Goal: Task Accomplishment & Management: Complete application form

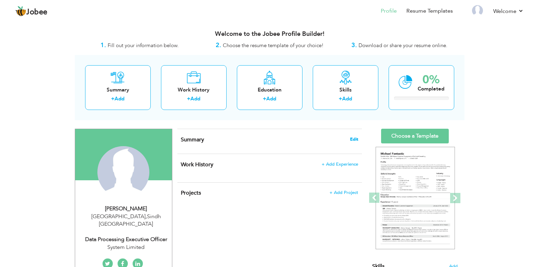
click at [355, 138] on span "Edit" at bounding box center [354, 139] width 8 height 5
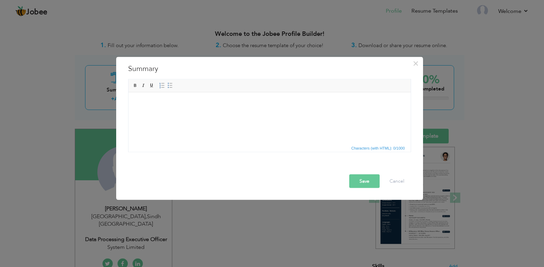
click at [196, 102] on body at bounding box center [269, 102] width 269 height 7
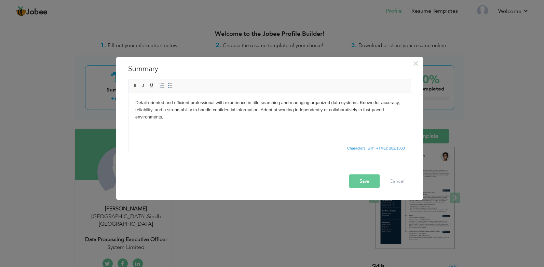
click at [367, 181] on button "Save" at bounding box center [364, 182] width 30 height 14
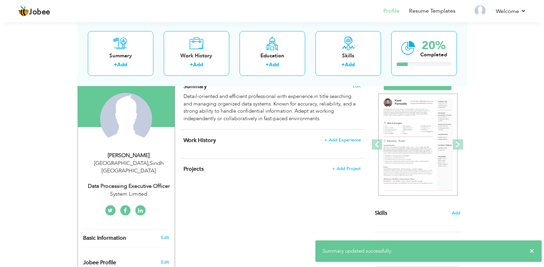
scroll to position [68, 0]
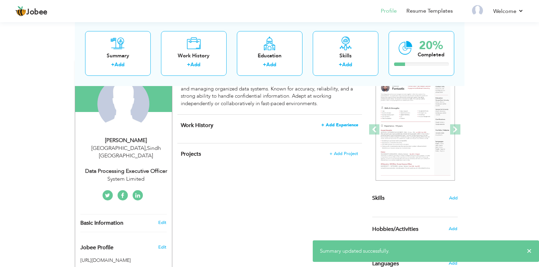
click at [335, 125] on span "+ Add Experience" at bounding box center [339, 125] width 37 height 5
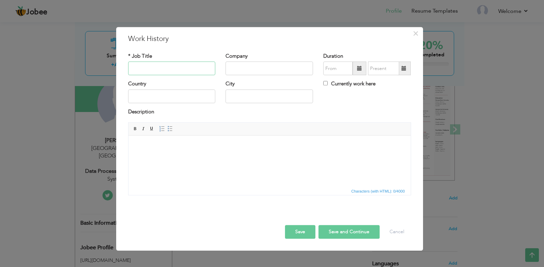
click at [159, 70] on input "text" at bounding box center [172, 69] width 88 height 14
paste input "Select Welfare Association"
type input "Select Welfare Association"
click at [173, 69] on input "Select Welfare Association" at bounding box center [172, 69] width 88 height 14
paste input "Select Welfare Association"
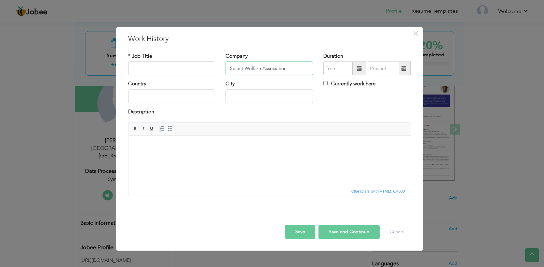
type input "Select Welfare Association"
click at [192, 68] on input "text" at bounding box center [172, 69] width 88 height 14
paste input "Team Leader"
type input "Team Leader"
click at [338, 67] on input "text" at bounding box center [337, 69] width 29 height 14
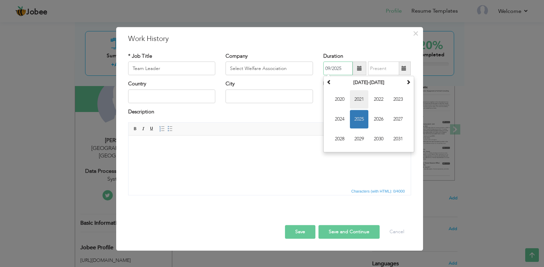
click at [359, 102] on span "2021" at bounding box center [359, 100] width 18 height 18
click at [359, 102] on span "Feb" at bounding box center [359, 100] width 18 height 18
type input "02/2021"
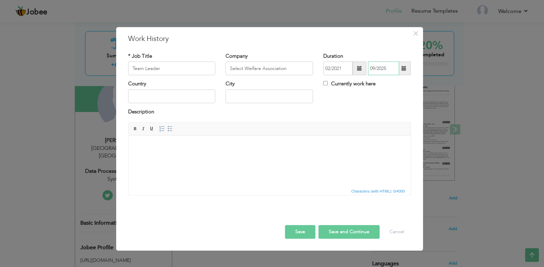
click at [378, 67] on input "09/2025" at bounding box center [383, 69] width 31 height 14
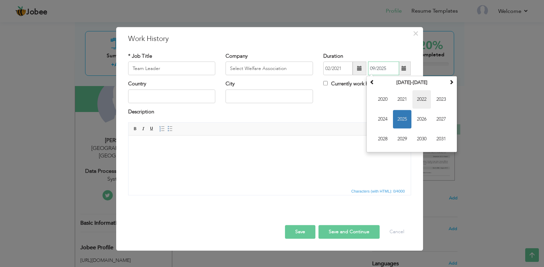
click at [426, 99] on span "2022" at bounding box center [422, 100] width 18 height 18
click at [421, 101] on span "Mar" at bounding box center [422, 100] width 18 height 18
type input "03/2022"
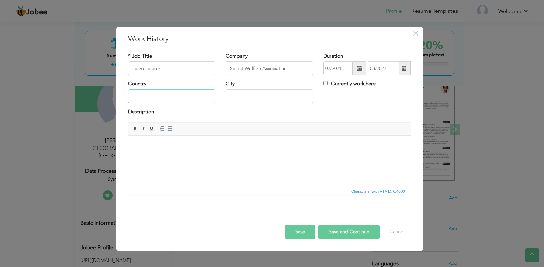
click at [173, 97] on input "text" at bounding box center [172, 97] width 88 height 14
type input "Pakistan"
type input "Karachi"
click at [167, 151] on html at bounding box center [269, 146] width 282 height 21
click at [308, 232] on button "Save" at bounding box center [300, 232] width 30 height 14
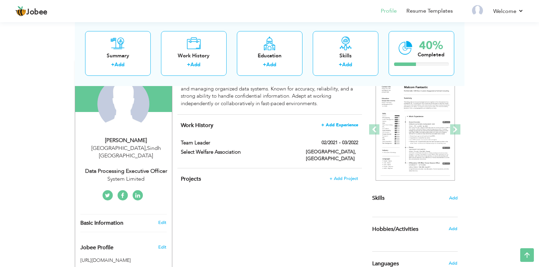
click at [350, 126] on span "+ Add Experience" at bounding box center [339, 125] width 37 height 5
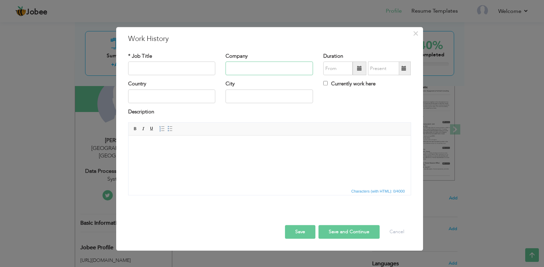
click at [248, 68] on input "text" at bounding box center [270, 69] width 88 height 14
paste input "Ads Casa"
type input "Ads Casa"
click at [184, 70] on input "text" at bounding box center [172, 69] width 88 height 14
paste input "Trainee / Intern"
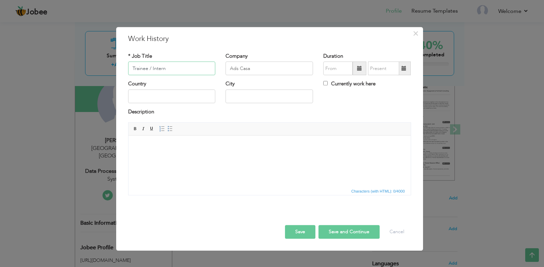
type input "Trainee / Intern"
click at [205, 97] on input "text" at bounding box center [172, 97] width 88 height 14
type input "Pakistan"
type input "02/2021"
type input "03/2022"
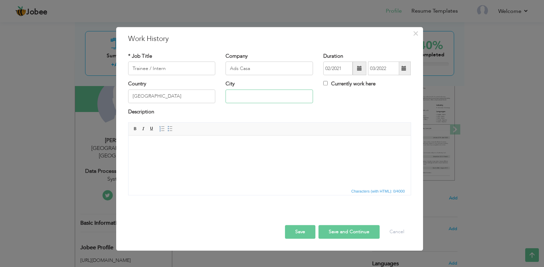
type input "Karachi"
click at [359, 70] on span at bounding box center [359, 68] width 5 height 5
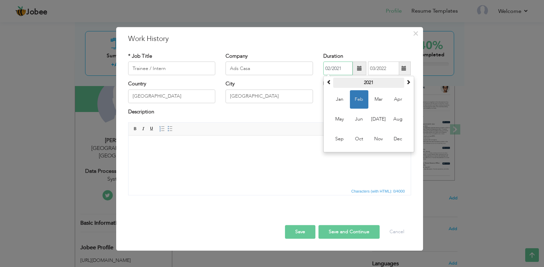
click at [359, 80] on th "2021" at bounding box center [368, 83] width 71 height 10
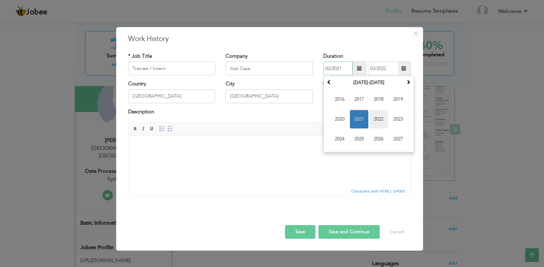
click at [380, 122] on span "2022" at bounding box center [378, 119] width 18 height 18
click at [380, 122] on span "Jul" at bounding box center [378, 119] width 18 height 18
type input "07/2022"
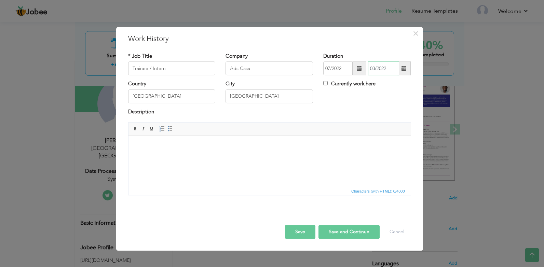
click at [388, 71] on input "03/2022" at bounding box center [383, 69] width 31 height 14
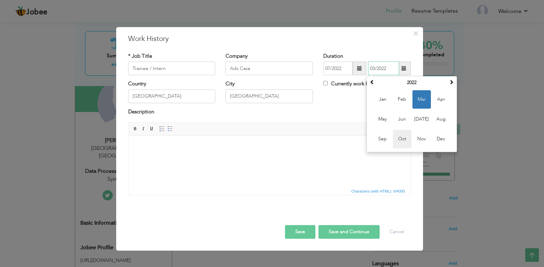
click at [405, 140] on span "Oct" at bounding box center [402, 139] width 18 height 18
type input "10/2022"
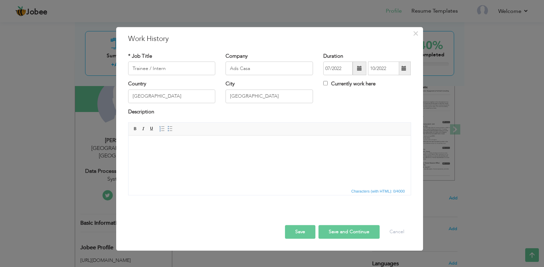
click at [307, 233] on button "Save" at bounding box center [300, 232] width 30 height 14
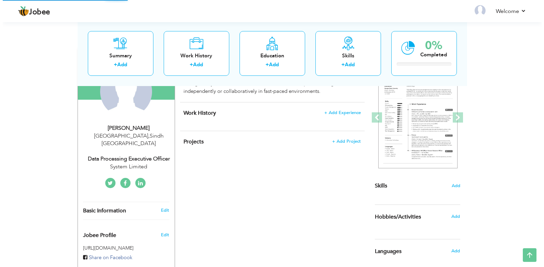
scroll to position [68, 0]
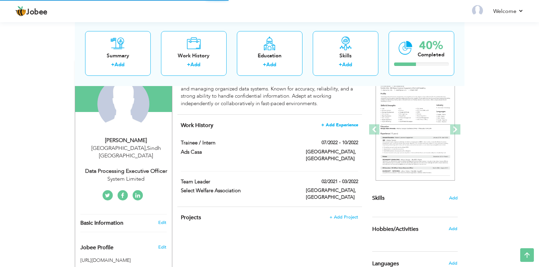
click at [347, 125] on span "+ Add Experience" at bounding box center [339, 125] width 37 height 5
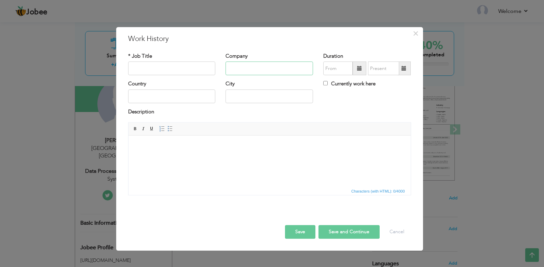
click at [247, 65] on input "text" at bounding box center [270, 69] width 88 height 14
paste input "System Limited"
type input "System Limited"
click at [194, 72] on input "text" at bounding box center [172, 69] width 88 height 14
paste input "Data Processing Executive Officer"
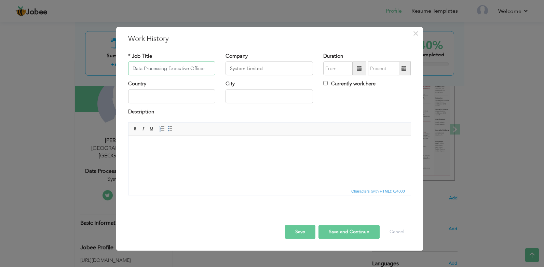
type input "Data Processing Executive Officer"
click at [339, 67] on input "text" at bounding box center [337, 69] width 29 height 14
type input "09/2025"
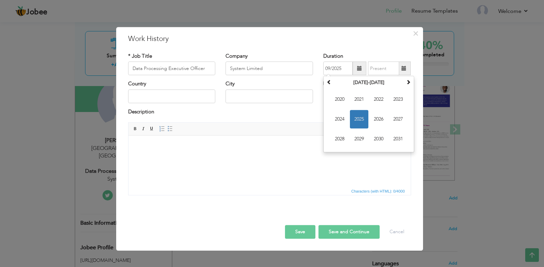
click at [356, 68] on span at bounding box center [360, 69] width 14 height 14
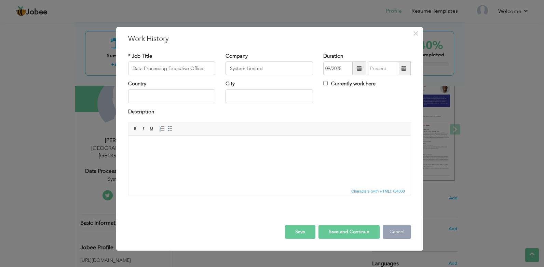
click at [403, 233] on button "Cancel" at bounding box center [397, 232] width 28 height 14
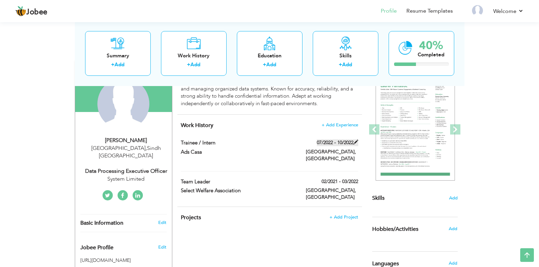
click at [346, 142] on label "07/2022 - 10/2022" at bounding box center [337, 142] width 41 height 7
type input "Trainee / Intern"
type input "Ads Casa"
type input "07/2022"
type input "10/2022"
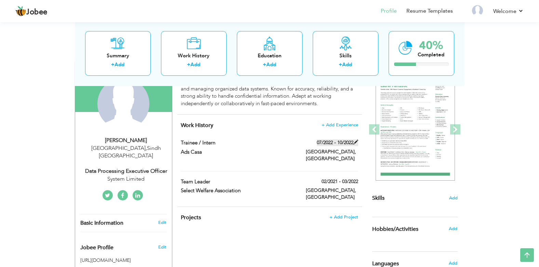
type input "[GEOGRAPHIC_DATA]"
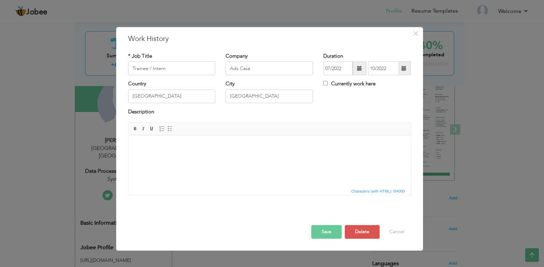
click at [354, 71] on span at bounding box center [360, 69] width 14 height 14
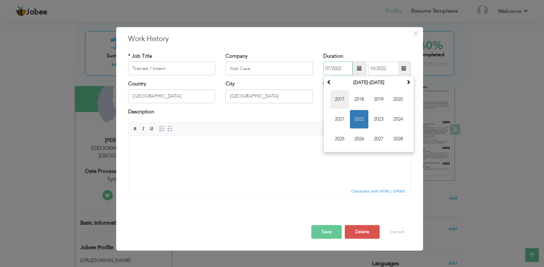
click at [342, 100] on span "2017" at bounding box center [340, 100] width 18 height 18
click at [359, 101] on span "Feb" at bounding box center [359, 100] width 18 height 18
type input "02/2017"
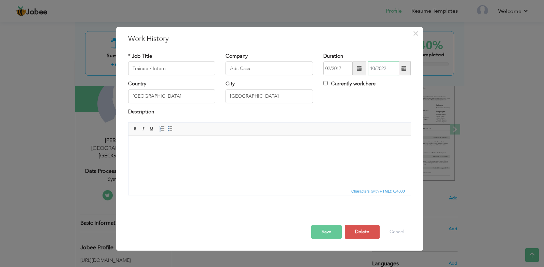
click at [387, 72] on input "10/2022" at bounding box center [383, 69] width 31 height 14
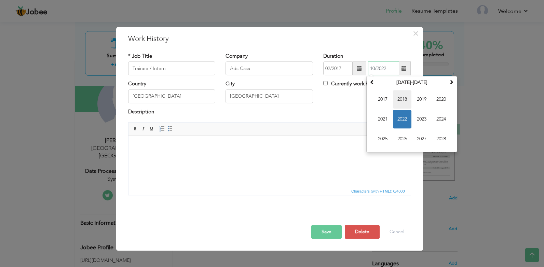
click at [405, 98] on span "2018" at bounding box center [402, 100] width 18 height 18
click at [424, 101] on span "Mar" at bounding box center [422, 100] width 18 height 18
type input "03/2018"
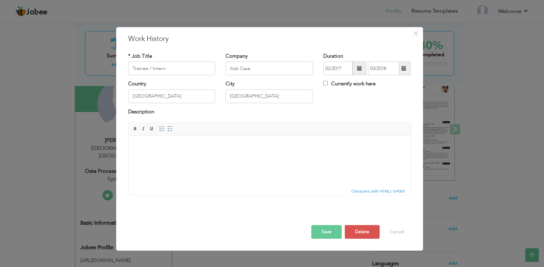
click at [330, 233] on button "Save" at bounding box center [326, 232] width 30 height 14
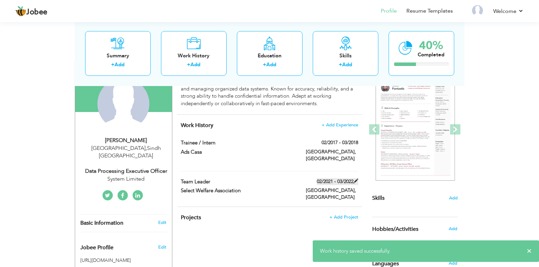
click at [345, 178] on label "02/2021 - 03/2022" at bounding box center [337, 181] width 41 height 7
type input "Team Leader"
type input "Select Welfare Association"
type input "02/2021"
type input "03/2022"
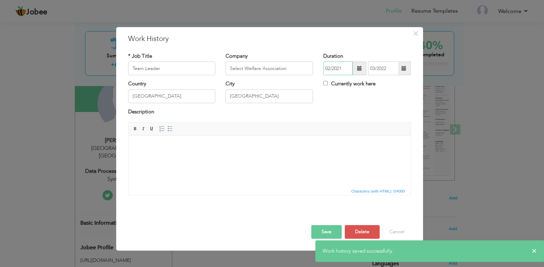
click at [347, 72] on input "02/2021" at bounding box center [337, 69] width 29 height 14
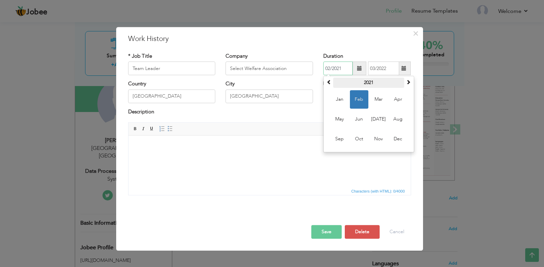
click at [363, 80] on th "2021" at bounding box center [368, 83] width 71 height 10
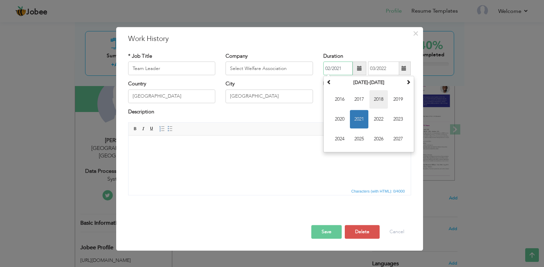
click at [379, 103] on span "2018" at bounding box center [378, 100] width 18 height 18
click at [357, 118] on span "Jun" at bounding box center [359, 119] width 18 height 18
type input "06/2018"
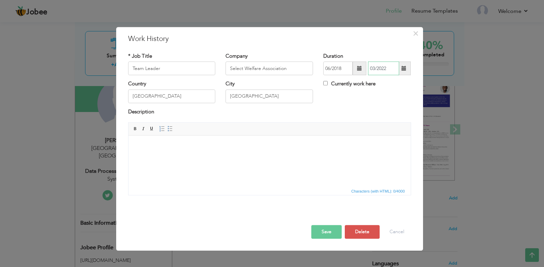
click at [387, 68] on input "03/2022" at bounding box center [383, 69] width 31 height 14
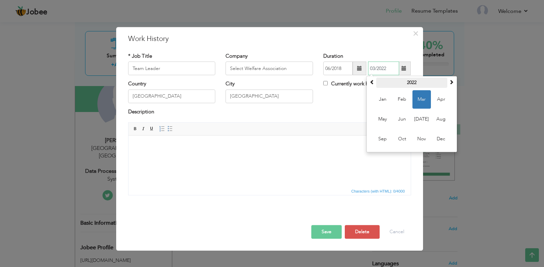
click at [413, 86] on th "2022" at bounding box center [411, 83] width 71 height 10
click at [404, 100] on span "2018" at bounding box center [402, 100] width 18 height 18
click at [383, 138] on span "Sep" at bounding box center [383, 139] width 18 height 18
type input "09/2018"
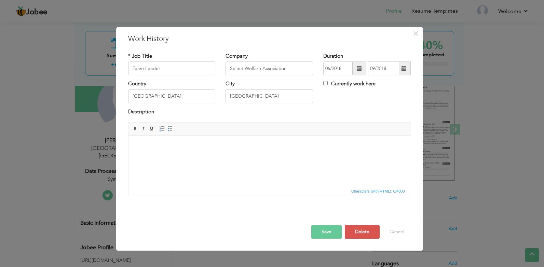
click at [317, 229] on button "Save" at bounding box center [326, 232] width 30 height 14
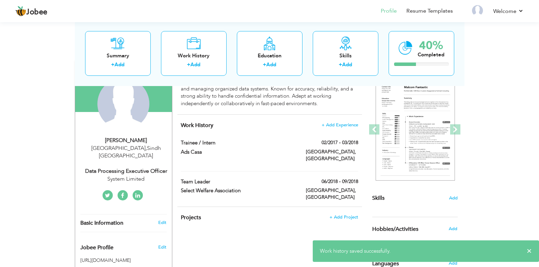
click at [337, 128] on h4 "Work History + Add Experience" at bounding box center [269, 125] width 177 height 7
click at [339, 125] on span "+ Add Experience" at bounding box center [339, 125] width 37 height 5
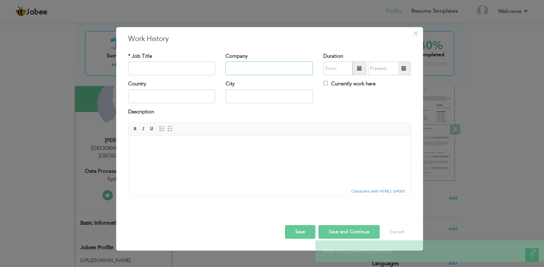
click at [257, 66] on input "text" at bounding box center [270, 69] width 88 height 14
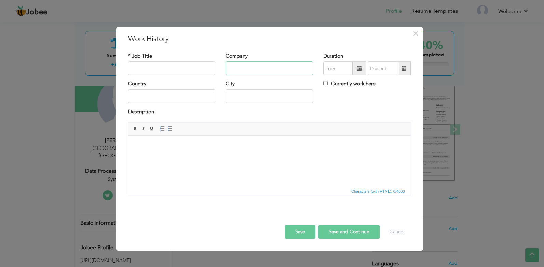
paste input "Data Processing Executive Officer"
type input "Data Processing Executive Officer"
click at [201, 71] on input "text" at bounding box center [172, 69] width 88 height 14
paste input "Data Processing Executive Officer"
type input "Data Processing Executive Officer"
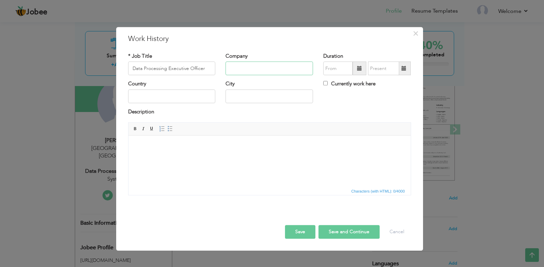
click at [257, 69] on input "text" at bounding box center [270, 69] width 88 height 14
paste input "System Limited"
type input "System Limited"
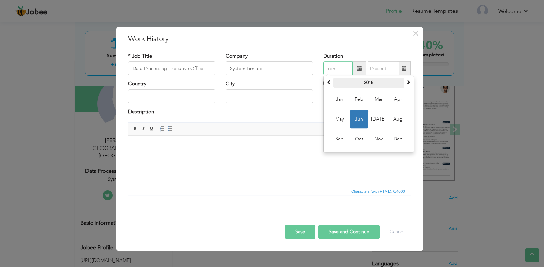
click at [371, 86] on th "2018" at bounding box center [368, 83] width 71 height 10
click at [378, 119] on span "2019" at bounding box center [378, 119] width 18 height 18
click at [382, 98] on span "Mar" at bounding box center [378, 100] width 18 height 18
type input "03/2019"
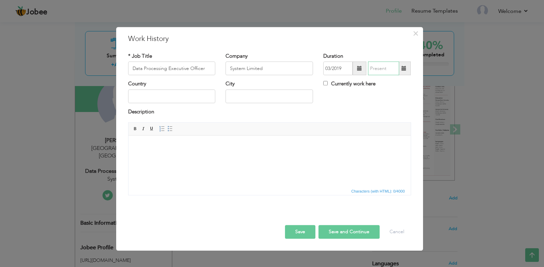
click at [385, 68] on input "text" at bounding box center [383, 69] width 31 height 14
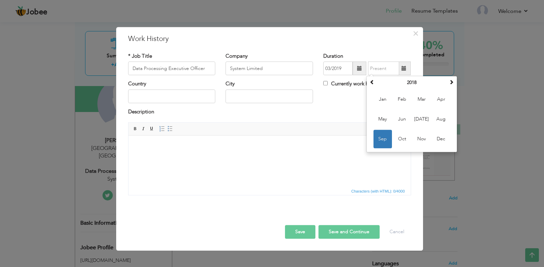
click at [349, 93] on div "Currently work here" at bounding box center [367, 88] width 98 height 14
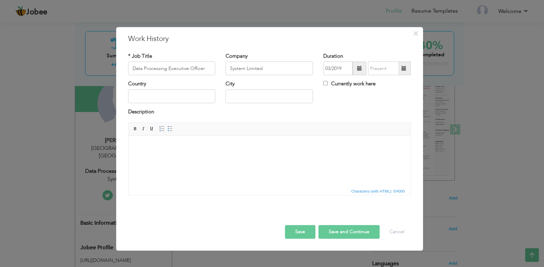
click at [350, 85] on label "Currently work here" at bounding box center [349, 84] width 52 height 7
click at [328, 85] on input "Currently work here" at bounding box center [325, 83] width 4 height 4
checkbox input "true"
click at [188, 99] on input "text" at bounding box center [172, 97] width 88 height 14
type input "Pakistan"
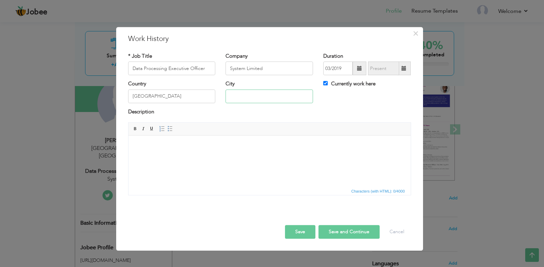
type input "Karachi"
click at [208, 149] on body at bounding box center [269, 146] width 269 height 7
drag, startPoint x: 266, startPoint y: 73, endPoint x: 250, endPoint y: 85, distance: 20.0
click at [198, 75] on div "* Job Title Data Processing Executive Officer Company System Limited Duration 0…" at bounding box center [269, 67] width 293 height 28
click at [199, 146] on body at bounding box center [269, 146] width 269 height 7
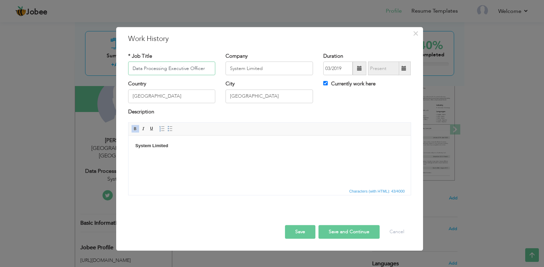
click at [186, 69] on input "Data Processing Executive Officer" at bounding box center [172, 69] width 88 height 14
click at [198, 73] on input "Data Processing Executive Officer" at bounding box center [172, 69] width 88 height 14
click at [194, 160] on html "System Limited ​​​​​​​" at bounding box center [269, 150] width 282 height 28
drag, startPoint x: 214, startPoint y: 153, endPoint x: 135, endPoint y: 157, distance: 79.0
click at [135, 157] on html "System Limited ​​​​​​​ Data Processing Executive Officer" at bounding box center [269, 150] width 282 height 28
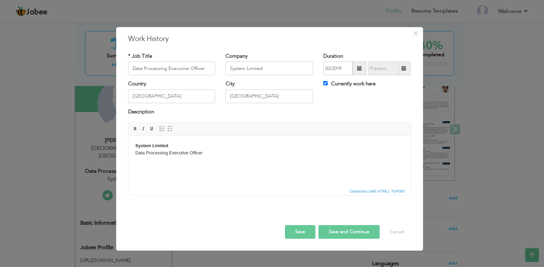
click at [234, 154] on body "System Limited Data Processing Executive Officer" at bounding box center [269, 150] width 269 height 14
drag, startPoint x: 210, startPoint y: 154, endPoint x: 124, endPoint y: 146, distance: 86.6
click at [128, 146] on html "System Limited Data Processing Executive Officer ​​​​​​​ Resposibilities:" at bounding box center [269, 160] width 282 height 49
click at [187, 154] on body "Resposibilities:" at bounding box center [269, 150] width 269 height 14
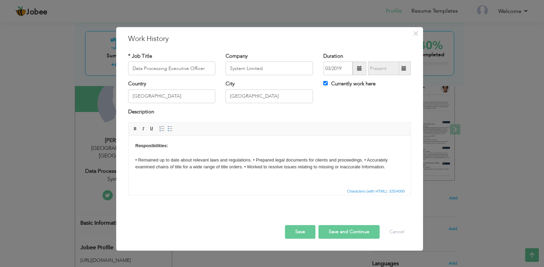
click at [254, 160] on body "Resposibilities: ​​​​​​​ • Remained up to date about relevant laws and regulati…" at bounding box center [269, 157] width 269 height 28
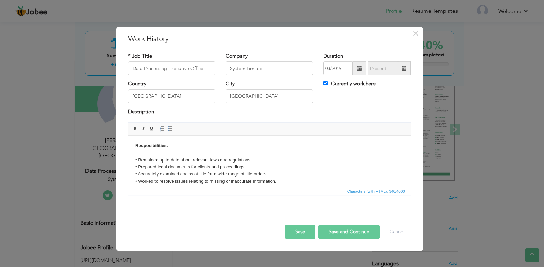
drag, startPoint x: 286, startPoint y: 179, endPoint x: 301, endPoint y: 185, distance: 15.9
click at [286, 179] on body "Resposibilities: • Remained up to date about relevant laws and regulations. • P…" at bounding box center [269, 164] width 269 height 43
click at [253, 192] on span "Characters (with HTML): 340/4000" at bounding box center [270, 191] width 282 height 8
click at [295, 174] on body "Resposibilities: • Remained up to date about relevant laws and regulations. • P…" at bounding box center [269, 158] width 269 height 43
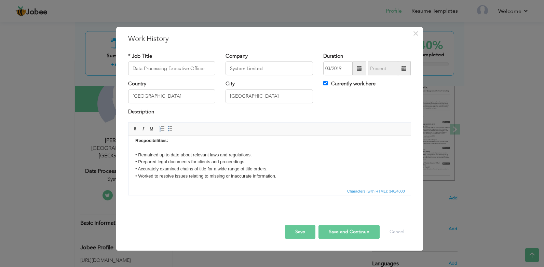
click at [267, 152] on body "Resposibilities: • Remained up to date about relevant laws and regulations. • P…" at bounding box center [269, 158] width 269 height 43
click at [286, 177] on body "Resposibilities: • Remained up to date about relevant laws and regulations. • P…" at bounding box center [269, 158] width 269 height 43
click at [193, 174] on body "Resposibilities: • Remained up to date about relevant laws and regulations. • P…" at bounding box center [269, 162] width 269 height 50
click at [241, 184] on body "Resposibilities: • Remained up to date about relevant laws and regulations. • P…" at bounding box center [269, 162] width 269 height 50
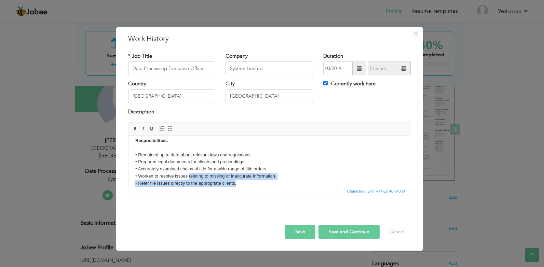
scroll to position [10, 0]
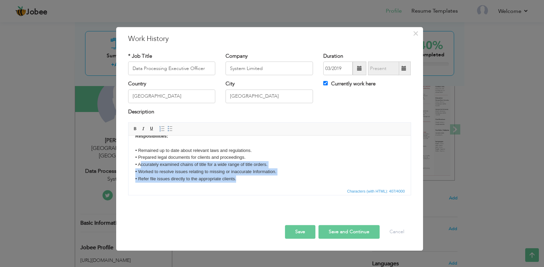
drag, startPoint x: 241, startPoint y: 184, endPoint x: 141, endPoint y: 166, distance: 101.8
click at [141, 166] on body "Resposibilities: • Remained up to date about relevant laws and regulations. • P…" at bounding box center [269, 158] width 269 height 50
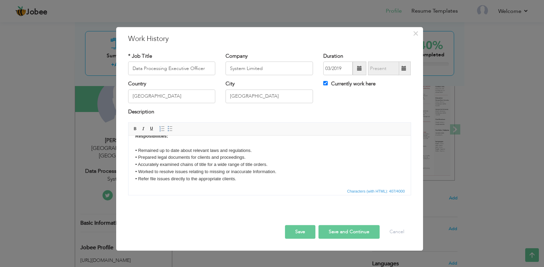
click at [168, 161] on body "Resposibilities: • Remained up to date about relevant laws and regulations. • P…" at bounding box center [269, 158] width 269 height 50
drag, startPoint x: 304, startPoint y: 233, endPoint x: 153, endPoint y: 5, distance: 272.6
click at [304, 233] on button "Save" at bounding box center [300, 232] width 30 height 14
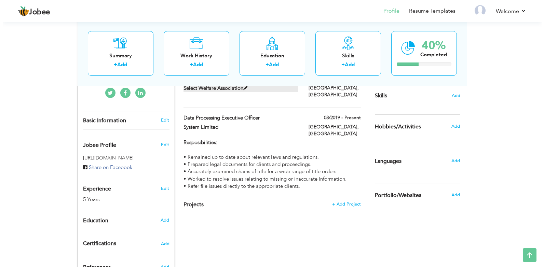
scroll to position [205, 0]
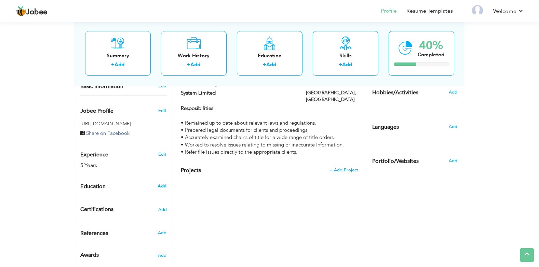
click at [163, 183] on span "Add" at bounding box center [162, 186] width 9 height 6
radio input "true"
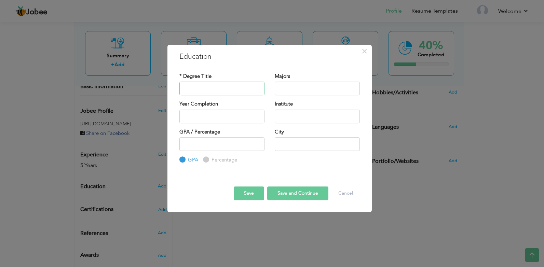
click at [210, 86] on input "text" at bounding box center [221, 89] width 85 height 14
paste input "HSC Higher Secondary Certificate (Pre-Engineering)"
click at [234, 88] on input "HSC Higher Secondary Certificate (Pre-Engineering)" at bounding box center [221, 89] width 85 height 14
click at [252, 89] on input "HSC Higher Secondary Certificate (Pre-Engineering)" at bounding box center [221, 89] width 85 height 14
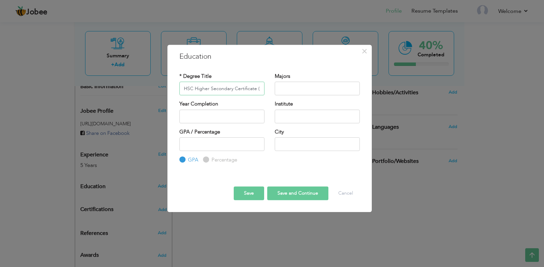
scroll to position [0, 35]
drag, startPoint x: 257, startPoint y: 88, endPoint x: 315, endPoint y: 92, distance: 57.9
click at [315, 92] on div "* Degree Title HSC Higher Secondary Certificate (Pre-Engineering) Majors" at bounding box center [269, 87] width 191 height 28
type input "HSC Higher Secondary Certificate"
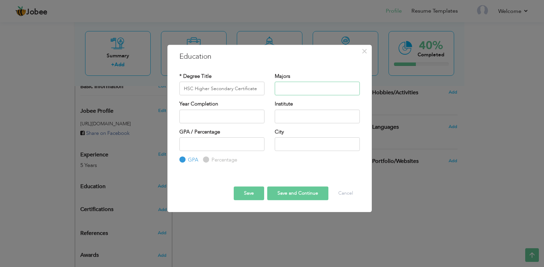
click at [318, 89] on input "text" at bounding box center [317, 89] width 85 height 14
paste input "(Pre-Engineering)"
type input "(Pre-Engineering)"
type input "2025"
drag, startPoint x: 217, startPoint y: 115, endPoint x: 154, endPoint y: 118, distance: 62.6
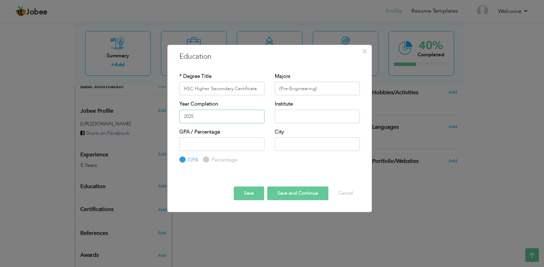
click at [146, 115] on div "× Education * Degree Title HSC Higher Secondary Certificate Majors (Pre-Enginee…" at bounding box center [272, 133] width 544 height 267
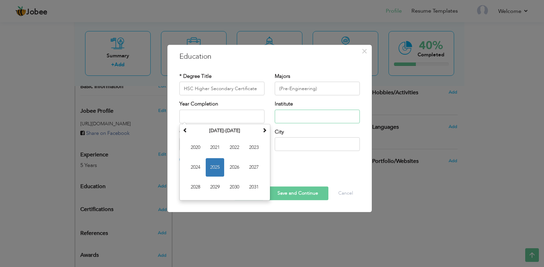
click at [332, 112] on input "text" at bounding box center [317, 117] width 85 height 14
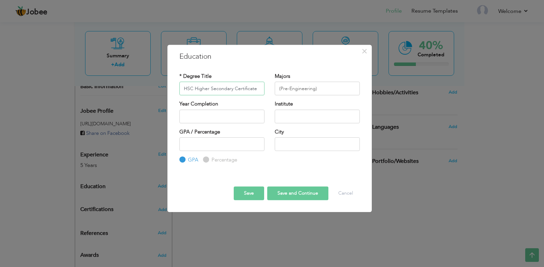
click at [254, 88] on input "HSC Higher Secondary Certificate" at bounding box center [221, 89] width 85 height 14
click at [306, 115] on input "text" at bounding box center [317, 117] width 85 height 14
paste input "HSC Higher Secondary Certificate"
type input "HSC Higher Secondary Certificate"
click at [325, 85] on input "(Pre-Engineering)" at bounding box center [317, 89] width 85 height 14
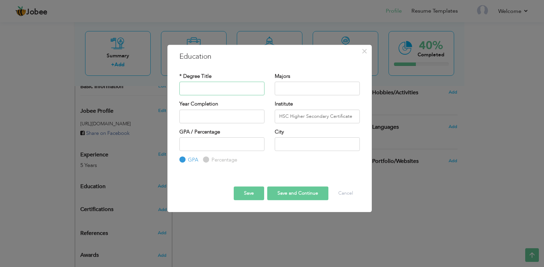
click at [225, 91] on input "text" at bounding box center [221, 89] width 85 height 14
paste input "(Pre-Engineering)"
click at [301, 118] on input "HSC Higher Secondary Certificate" at bounding box center [317, 117] width 85 height 14
click at [330, 118] on input "HSC Higher Secondary Certificate" at bounding box center [317, 117] width 85 height 14
drag, startPoint x: 227, startPoint y: 88, endPoint x: 143, endPoint y: 98, distance: 84.7
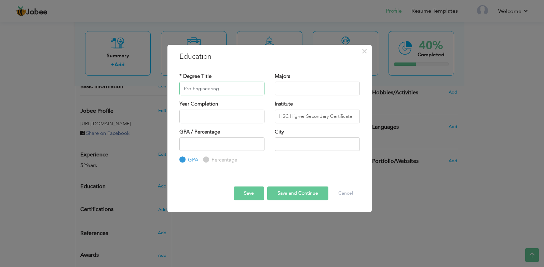
click at [123, 95] on div "× Education * Degree Title Pre-Engineering Majors Year Completion" at bounding box center [272, 133] width 544 height 267
paste input "HSC Higher Secondary Certificate (Pre-Engineering)"
type input "HSC Higher Secondary Certificate (Pre-Engineering)"
type input "2025"
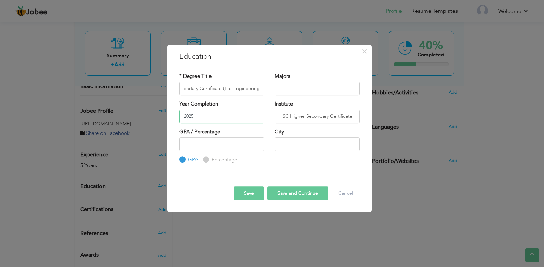
scroll to position [0, 0]
paste input "GABBC"
type input "GABBC"
click at [325, 145] on input "text" at bounding box center [317, 144] width 85 height 14
type input "Karachi"
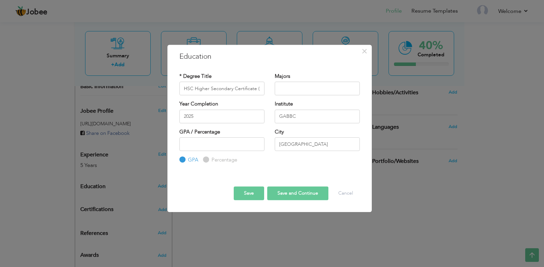
click at [251, 192] on button "Save" at bounding box center [249, 194] width 30 height 14
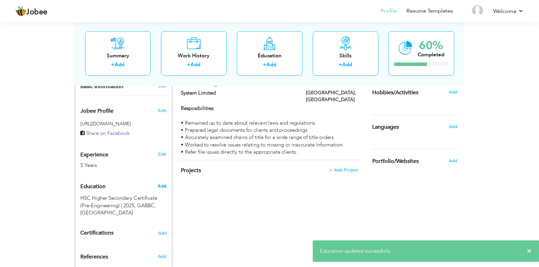
click at [164, 183] on span "Add" at bounding box center [162, 186] width 9 height 6
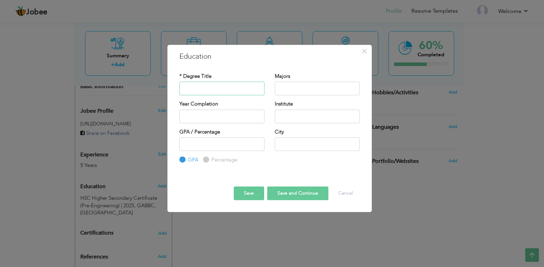
click at [212, 87] on input "text" at bounding box center [221, 89] width 85 height 14
paste input "Bachelor of Science in Software Engineering"
type input "Bachelor of Science in Software Engineering"
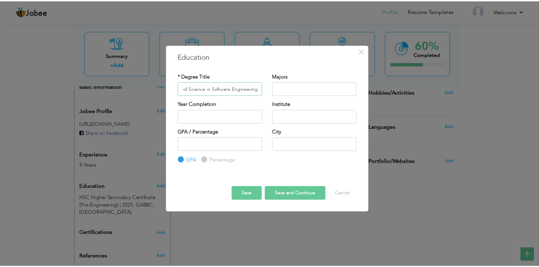
scroll to position [0, 0]
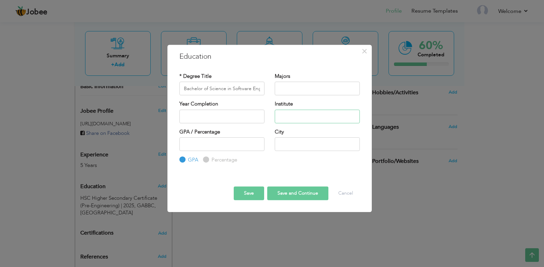
click at [293, 116] on input "text" at bounding box center [317, 117] width 85 height 14
paste input "MAJU"
type input "MAJU"
click at [288, 147] on input "text" at bounding box center [317, 144] width 85 height 14
type input "Karachi"
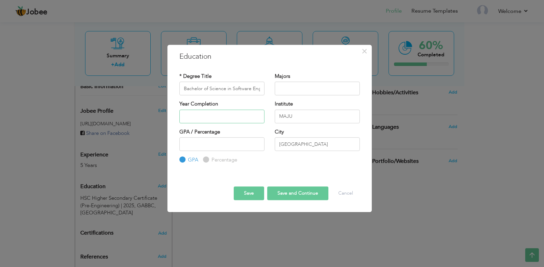
type input "2025"
drag, startPoint x: 218, startPoint y: 119, endPoint x: 121, endPoint y: 115, distance: 97.9
click at [121, 115] on div "× Education * Degree Title Bachelor of Science in Software Engineering Majors Y…" at bounding box center [272, 133] width 544 height 267
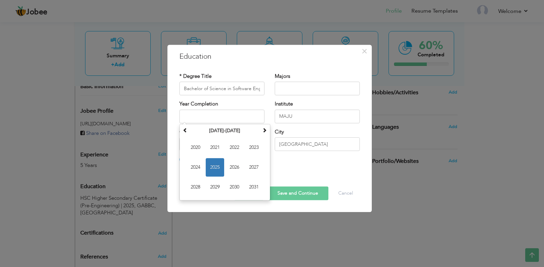
click at [324, 161] on div "GPA / Percentage GPA Percentage City" at bounding box center [269, 147] width 191 height 36
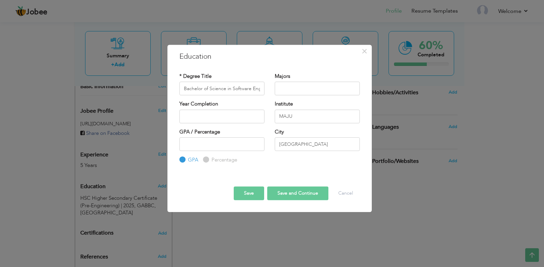
click at [253, 192] on button "Save" at bounding box center [249, 194] width 30 height 14
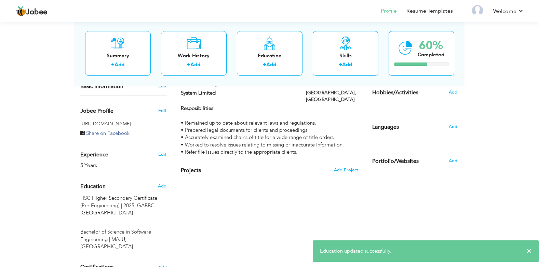
scroll to position [256, 0]
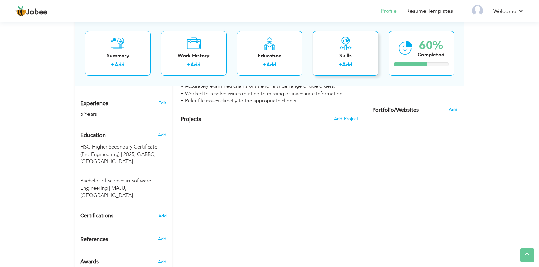
click at [345, 62] on link "Add" at bounding box center [347, 64] width 10 height 7
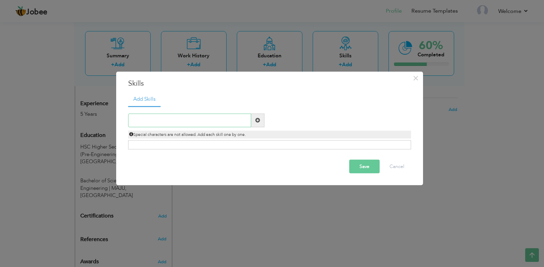
paste input "Title Search & Report Preparation"
type input "Title Search & Report Preparation"
drag, startPoint x: 255, startPoint y: 122, endPoint x: 256, endPoint y: 126, distance: 4.3
click at [255, 122] on span at bounding box center [257, 120] width 13 height 14
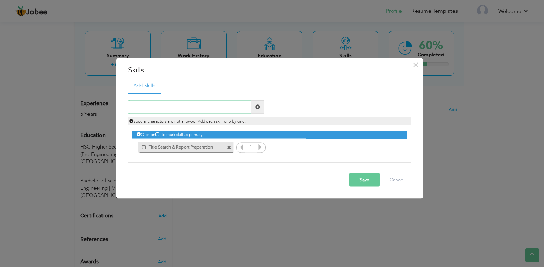
click at [190, 111] on input "text" at bounding box center [189, 107] width 123 height 14
paste input "Data Entry & Database Management"
type input "Data Entry & Database Management"
click at [258, 107] on span at bounding box center [257, 107] width 5 height 5
click at [195, 107] on input "text" at bounding box center [189, 107] width 123 height 14
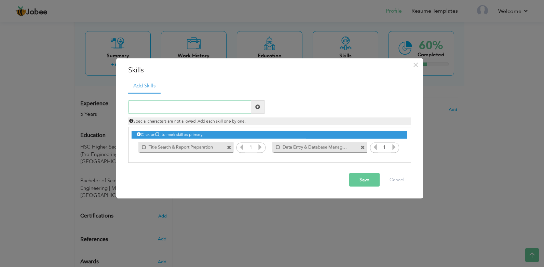
paste input "Microsoft Office Suite (Excel, Word, Outlook)"
type input "Microsoft Office Suite (Excel, Word, Outlook)"
click at [258, 108] on span at bounding box center [257, 107] width 5 height 5
click at [182, 107] on input "text" at bounding box center [189, 107] width 123 height 14
click at [179, 108] on input "MS Office" at bounding box center [189, 107] width 123 height 14
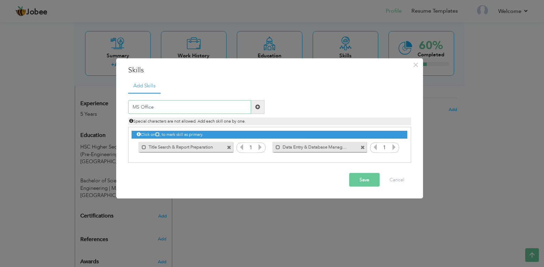
paste input "Excel, Word, Outlook"
type input "MS Office Excel, Word, Outlook"
click at [256, 108] on span at bounding box center [257, 107] width 5 height 5
click at [181, 106] on input "text" at bounding box center [189, 107] width 123 height 14
paste input "Time Management"
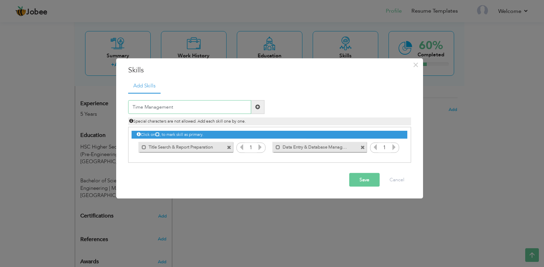
type input "Time Management"
click at [260, 108] on span at bounding box center [257, 107] width 13 height 14
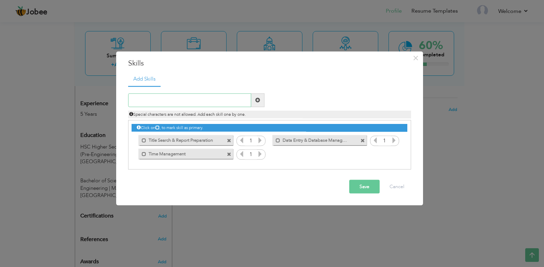
click at [187, 102] on input "text" at bounding box center [189, 100] width 123 height 14
paste input "File Organization & Record Keeping"
type input "File Organization & Record Keeping"
click at [254, 100] on span at bounding box center [257, 100] width 13 height 14
click at [196, 103] on input "text" at bounding box center [189, 100] width 123 height 14
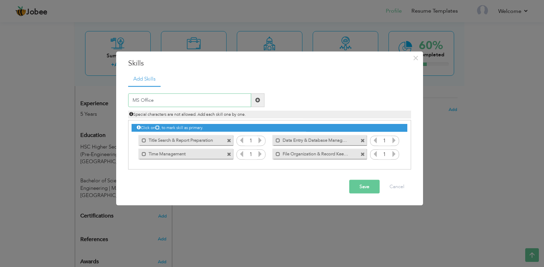
type input "MS Office"
click at [258, 100] on span at bounding box center [257, 100] width 5 height 5
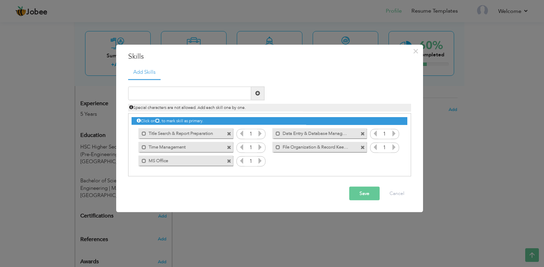
click at [262, 132] on icon at bounding box center [260, 133] width 6 height 6
click at [259, 143] on div "1" at bounding box center [251, 148] width 29 height 10
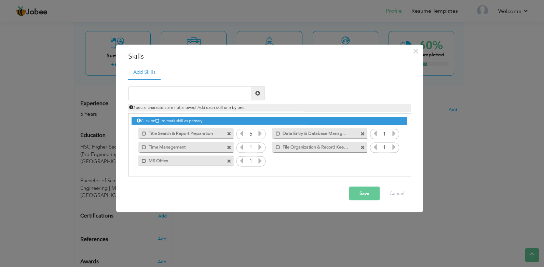
click at [260, 146] on icon at bounding box center [260, 147] width 6 height 6
click at [259, 163] on icon at bounding box center [260, 161] width 6 height 6
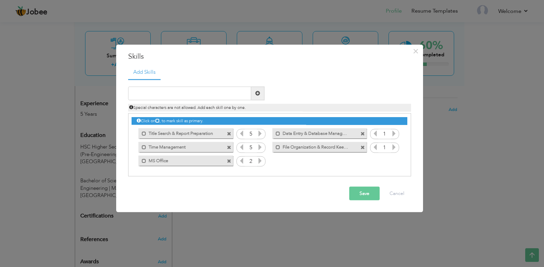
click at [259, 163] on icon at bounding box center [260, 161] width 6 height 6
click at [393, 135] on icon at bounding box center [394, 133] width 6 height 6
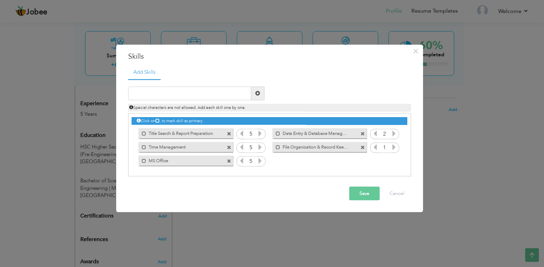
click at [393, 135] on icon at bounding box center [394, 133] width 6 height 6
click at [394, 134] on icon at bounding box center [394, 133] width 6 height 6
click at [393, 146] on icon at bounding box center [394, 147] width 6 height 6
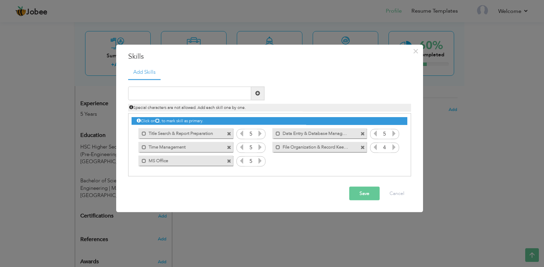
click at [242, 136] on icon at bounding box center [242, 133] width 6 height 6
click at [242, 161] on icon at bounding box center [242, 161] width 6 height 6
click at [367, 195] on button "Save" at bounding box center [364, 194] width 30 height 14
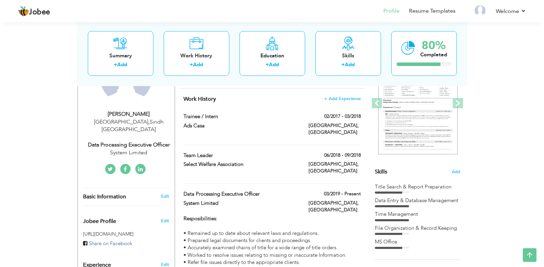
scroll to position [85, 0]
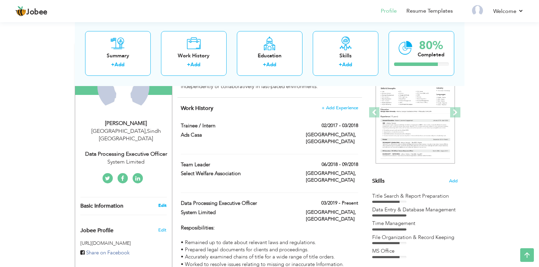
click at [161, 203] on link "Edit" at bounding box center [162, 206] width 8 height 6
type input "Kamran"
type input "Khan"
type input "+92 336 3235034"
select select "number:166"
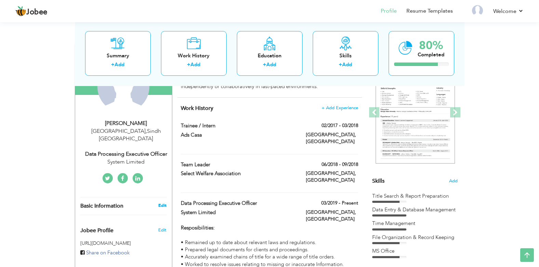
type input "Sindh"
type input "Karachi"
select select "number:7"
type input "System Limited"
type input "Data Processing Executive Officer"
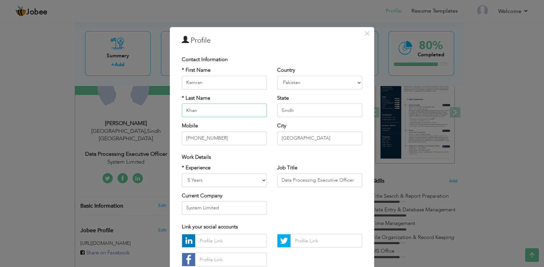
click at [206, 110] on input "Khan" at bounding box center [224, 111] width 85 height 14
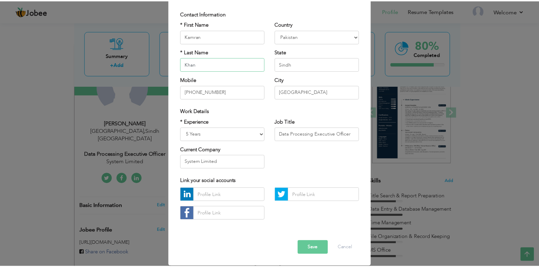
scroll to position [0, 0]
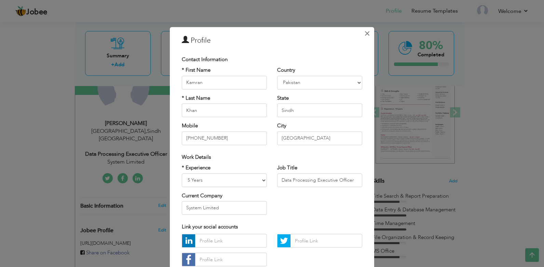
click at [365, 36] on span "×" at bounding box center [367, 33] width 6 height 12
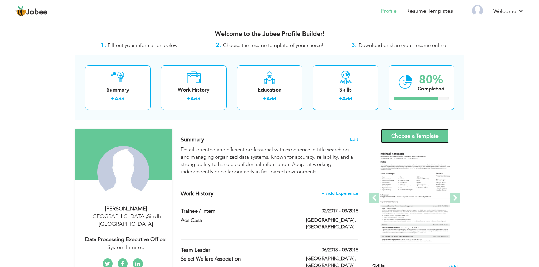
drag, startPoint x: 418, startPoint y: 136, endPoint x: 332, endPoint y: 132, distance: 86.2
click at [418, 136] on link "Choose a Template" at bounding box center [415, 136] width 68 height 15
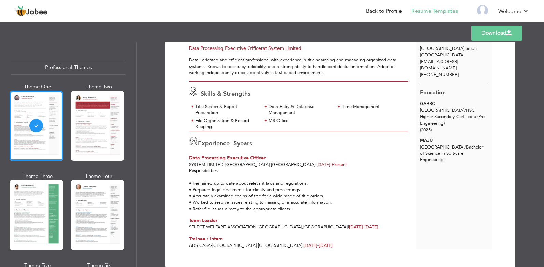
scroll to position [50, 0]
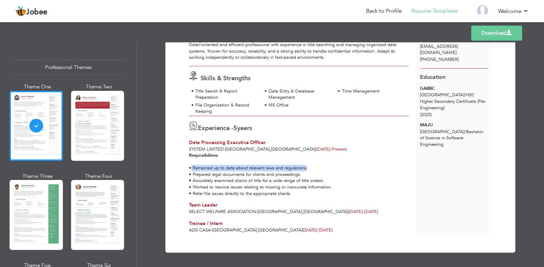
drag, startPoint x: 302, startPoint y: 167, endPoint x: 184, endPoint y: 168, distance: 118.6
click at [185, 168] on div "Resposibilities: • Remained up to date about relevant laws and regulations. • P…" at bounding box center [298, 174] width 227 height 44
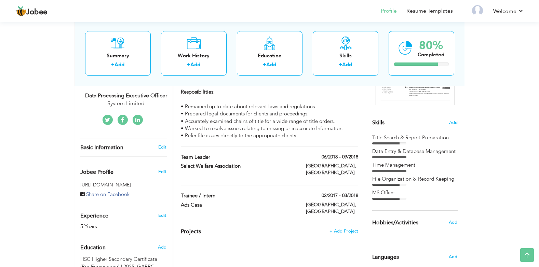
scroll to position [239, 0]
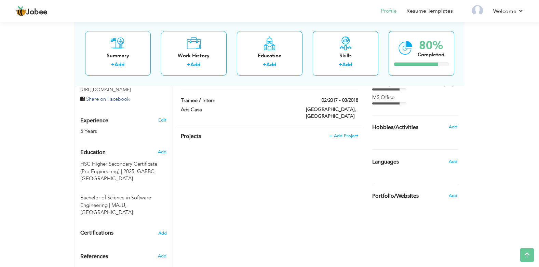
click at [442, 130] on div "Hobbies/Activities" at bounding box center [407, 128] width 80 height 14
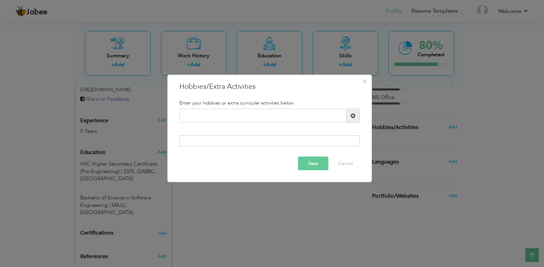
drag, startPoint x: 347, startPoint y: 116, endPoint x: 97, endPoint y: 120, distance: 249.2
click at [98, 120] on div "× Hobbies/Extra Activities Enter your hobbies or extra curricular activities be…" at bounding box center [272, 133] width 544 height 267
drag, startPoint x: 214, startPoint y: 117, endPoint x: 138, endPoint y: 124, distance: 76.2
click at [100, 115] on div "× Hobbies/Extra Activities Enter your hobbies or extra curricular activities be…" at bounding box center [272, 133] width 544 height 267
paste input "Traveling"
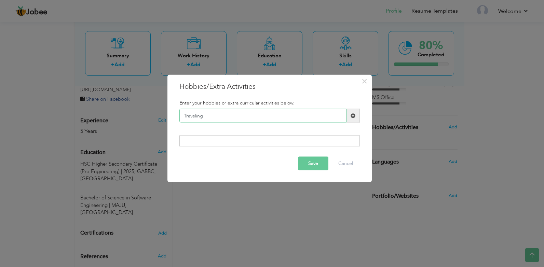
type input "Traveling"
click at [351, 113] on span at bounding box center [353, 115] width 5 height 5
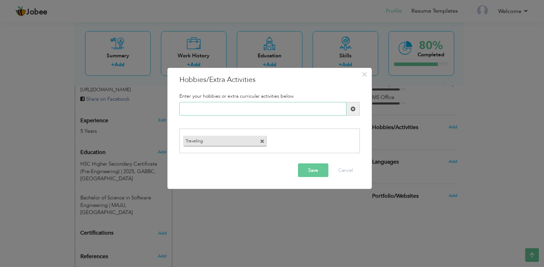
click at [275, 112] on input "text" at bounding box center [262, 109] width 167 height 14
paste input "Reading"
type input "Reading"
click at [353, 111] on span at bounding box center [353, 108] width 5 height 5
click at [311, 169] on button "Save" at bounding box center [313, 170] width 30 height 14
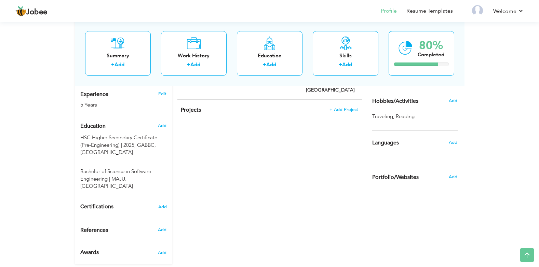
scroll to position [266, 0]
click at [454, 140] on span "Add" at bounding box center [452, 142] width 9 height 6
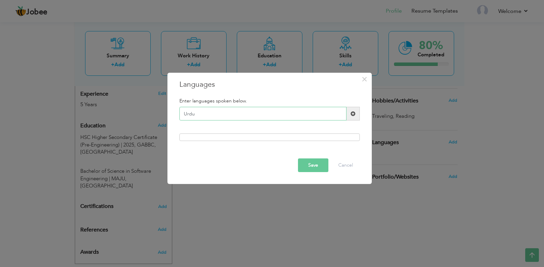
type input "Urdu"
click at [351, 115] on span at bounding box center [353, 113] width 5 height 5
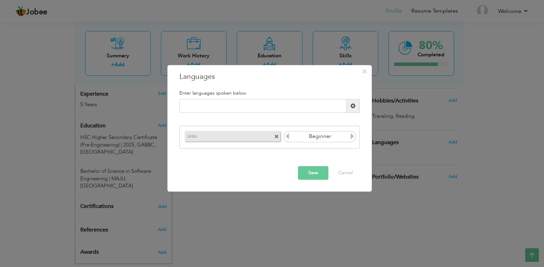
click at [351, 137] on icon at bounding box center [352, 136] width 6 height 6
click at [278, 110] on input "text" at bounding box center [262, 106] width 167 height 14
type input "English"
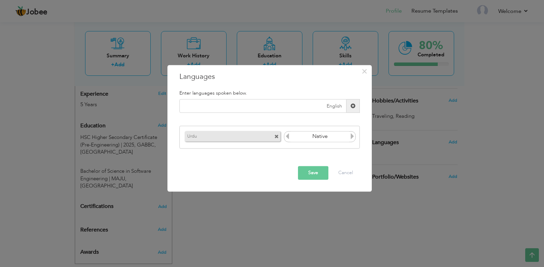
click at [353, 105] on span at bounding box center [353, 106] width 5 height 5
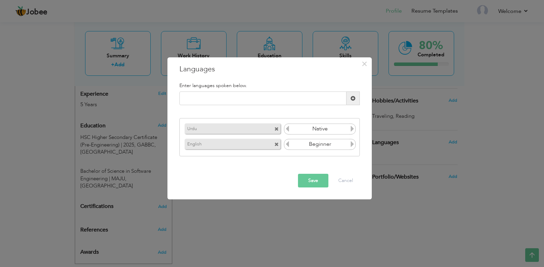
click at [351, 144] on icon at bounding box center [352, 144] width 6 height 6
click at [312, 182] on button "Save" at bounding box center [313, 181] width 30 height 14
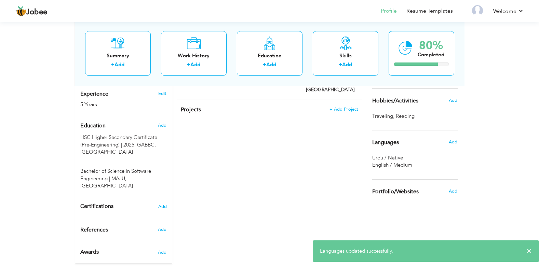
scroll to position [198, 0]
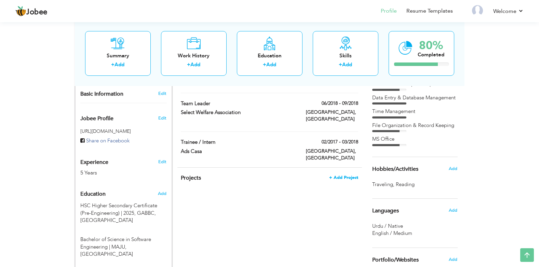
click at [346, 175] on span "+ Add Project" at bounding box center [343, 177] width 29 height 5
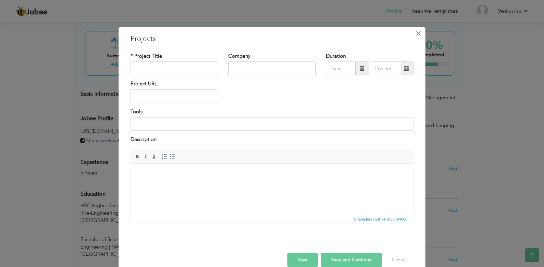
click at [413, 36] on button "×" at bounding box center [418, 33] width 11 height 11
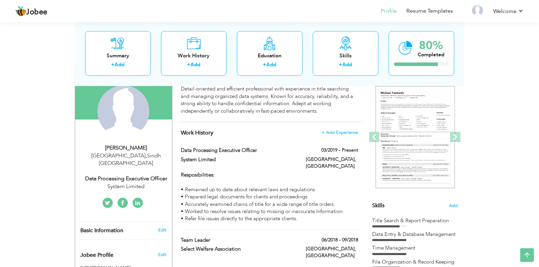
scroll to position [27, 0]
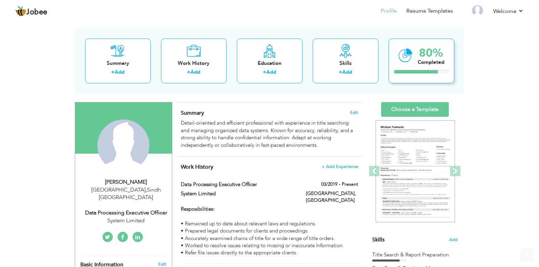
click at [419, 64] on div "Completed" at bounding box center [431, 62] width 27 height 7
click at [414, 57] on div "80% Completed" at bounding box center [422, 61] width 66 height 45
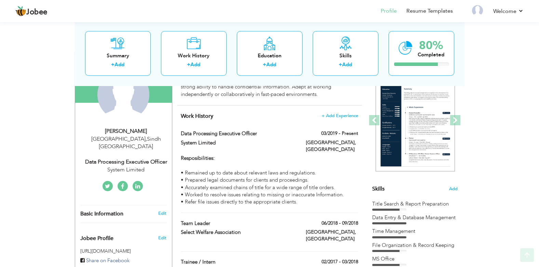
scroll to position [95, 0]
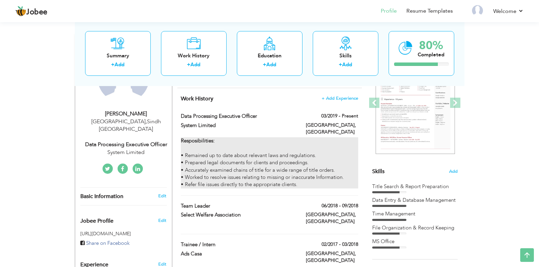
click at [288, 162] on div "Resposibilities: • Remained up to date about relevant laws and regulations. • P…" at bounding box center [269, 162] width 177 height 51
type input "Data Processing Executive Officer"
type input "System Limited"
type input "03/2019"
type input "Pakistan"
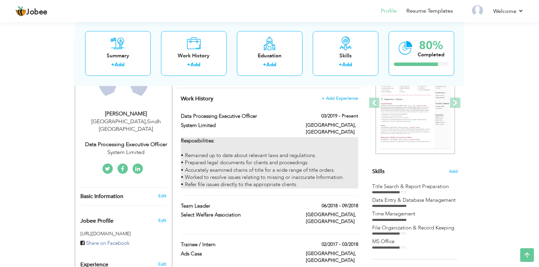
type input "Karachi"
checkbox input "true"
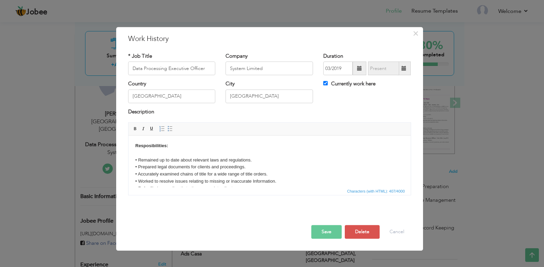
click at [250, 165] on body "Resposibilities: • Remained up to date about relevant laws and regulations. • P…" at bounding box center [269, 168] width 269 height 50
click at [247, 166] on body "Resposibilities: • Remained up to date about relevant laws and regulations. • P…" at bounding box center [269, 168] width 269 height 50
click at [258, 153] on body "Resposibilities: • Remained up to date about relevant laws and regulations. • P…" at bounding box center [269, 168] width 269 height 50
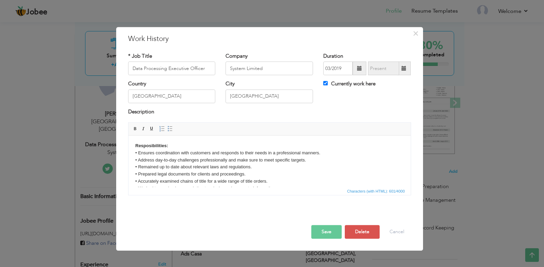
drag, startPoint x: 326, startPoint y: 228, endPoint x: 147, endPoint y: 29, distance: 267.7
click at [326, 228] on button "Save" at bounding box center [326, 232] width 30 height 14
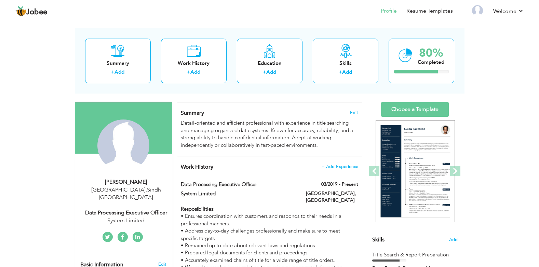
scroll to position [0, 0]
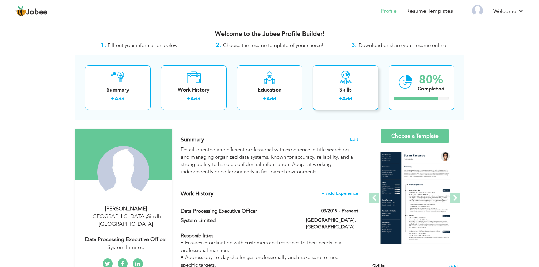
click at [351, 94] on div "Skills + Add" at bounding box center [346, 87] width 66 height 45
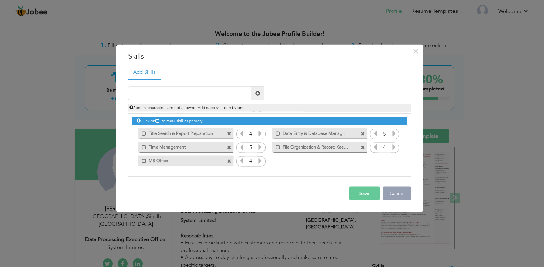
click at [401, 193] on button "Cancel" at bounding box center [397, 194] width 28 height 14
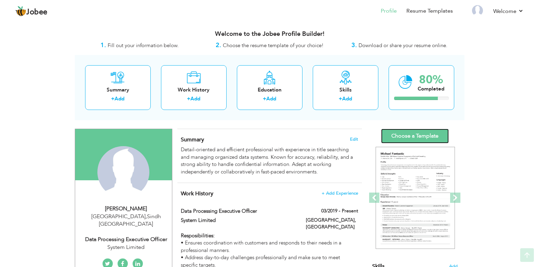
click at [418, 133] on link "Choose a Template" at bounding box center [415, 136] width 68 height 15
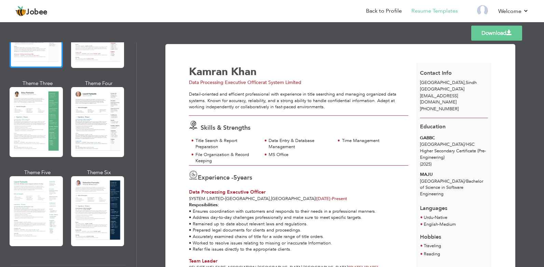
scroll to position [137, 0]
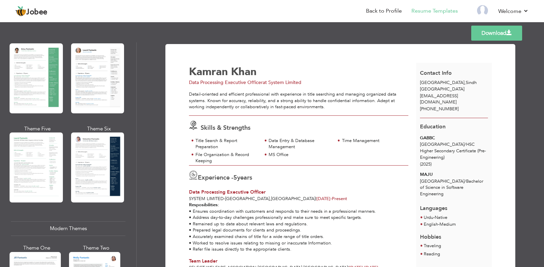
click at [45, 158] on div at bounding box center [36, 168] width 53 height 70
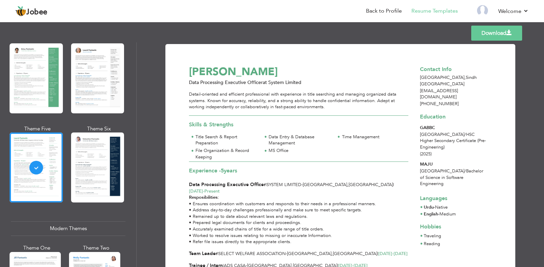
scroll to position [29, 0]
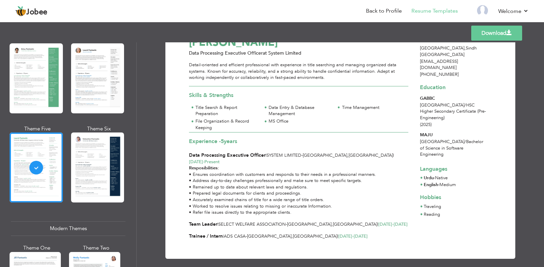
drag, startPoint x: 334, startPoint y: 219, endPoint x: 367, endPoint y: 219, distance: 33.2
click at [378, 221] on span "[DATE] - [DATE]" at bounding box center [392, 224] width 29 height 6
drag, startPoint x: 331, startPoint y: 230, endPoint x: 289, endPoint y: 231, distance: 42.0
click at [289, 233] on div "Trainee / Intern | Ads Casa - [GEOGRAPHIC_DATA] , [GEOGRAPHIC_DATA] | [DATE] - …" at bounding box center [298, 236] width 219 height 7
click at [442, 211] on div "Reading" at bounding box center [454, 215] width 76 height 8
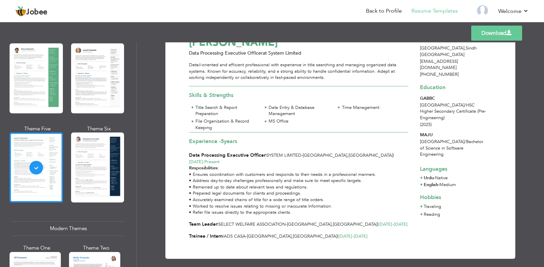
click at [281, 176] on div "Resposibilities: • Ensures coordination with customers and responds to their ne…" at bounding box center [298, 190] width 227 height 51
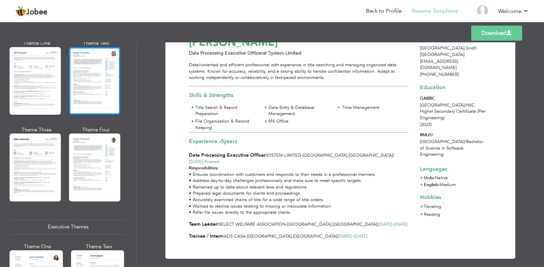
scroll to position [376, 0]
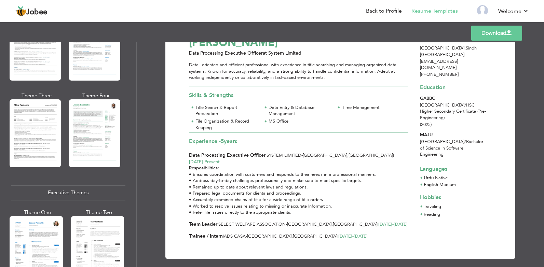
click at [40, 142] on div at bounding box center [35, 133] width 51 height 68
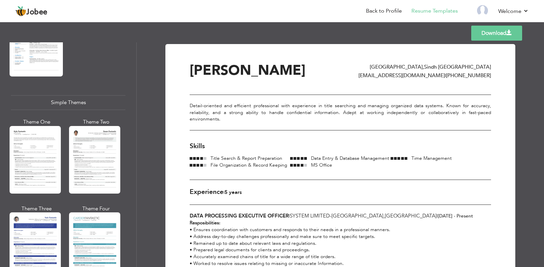
scroll to position [1162, 0]
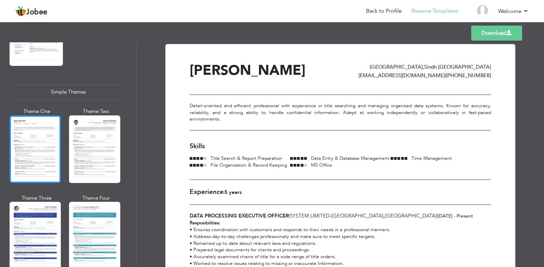
click at [36, 141] on div at bounding box center [35, 150] width 51 height 68
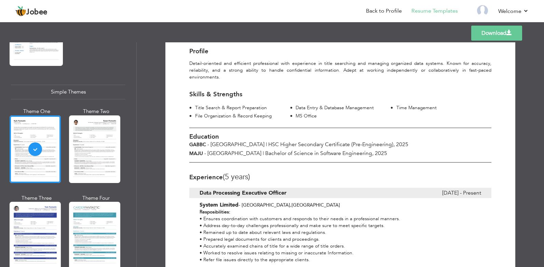
scroll to position [33, 0]
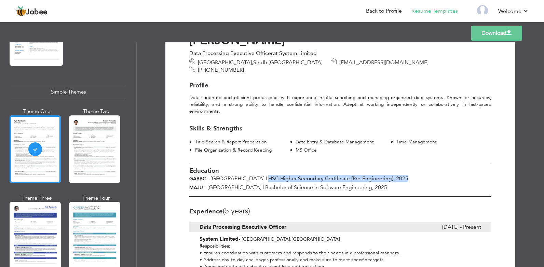
drag, startPoint x: 238, startPoint y: 165, endPoint x: 377, endPoint y: 167, distance: 139.1
click at [377, 175] on div "GABBC - [GEOGRAPHIC_DATA] | HSC Higher Secondary Certificate (Pre-Engineering) …" at bounding box center [340, 178] width 312 height 7
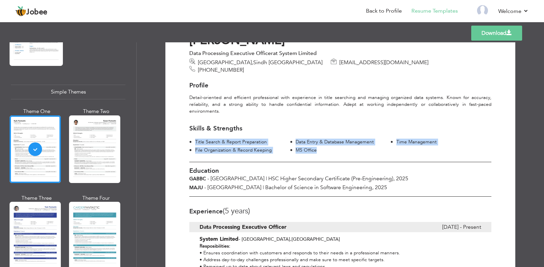
drag, startPoint x: 195, startPoint y: 126, endPoint x: 316, endPoint y: 138, distance: 121.9
click at [316, 139] on div "Title Search & Report Preparation Data Entry & Database Management Time Managem…" at bounding box center [340, 147] width 302 height 16
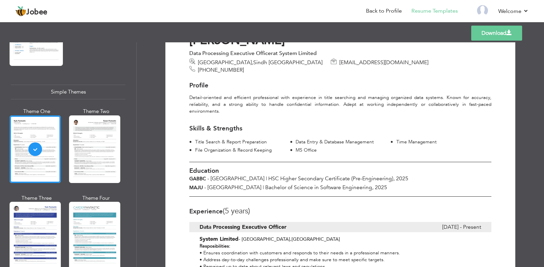
drag, startPoint x: 316, startPoint y: 138, endPoint x: 351, endPoint y: 140, distance: 34.9
click at [351, 140] on div "Title Search & Report Preparation Data Entry & Database Management Time Managem…" at bounding box center [340, 147] width 302 height 16
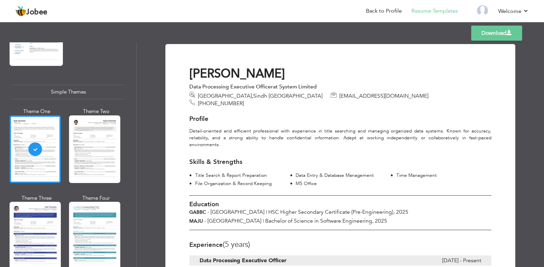
drag, startPoint x: 319, startPoint y: 86, endPoint x: 219, endPoint y: 84, distance: 100.2
click at [219, 84] on div "Data Processing Executive Officer at System Limited" at bounding box center [340, 86] width 302 height 7
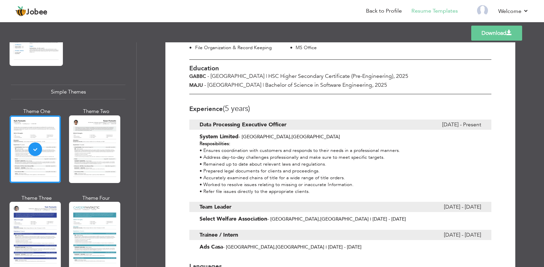
scroll to position [137, 0]
drag, startPoint x: 202, startPoint y: 150, endPoint x: 320, endPoint y: 154, distance: 118.3
click at [320, 154] on div "Resposibilities: • Ensures coordination with customers and responds to their ne…" at bounding box center [340, 167] width 302 height 55
drag, startPoint x: 320, startPoint y: 154, endPoint x: 249, endPoint y: 161, distance: 71.8
click at [249, 161] on div "Resposibilities: • Ensures coordination with customers and responds to their ne…" at bounding box center [340, 167] width 302 height 55
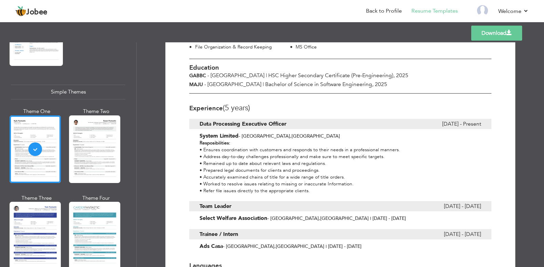
click at [496, 36] on link "Download" at bounding box center [496, 33] width 51 height 15
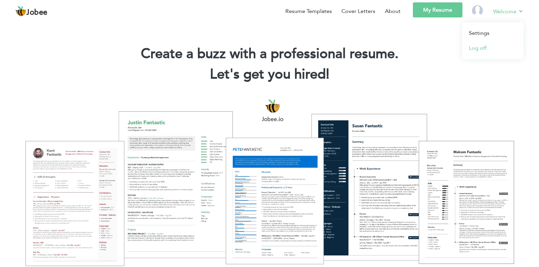
drag, startPoint x: 489, startPoint y: 47, endPoint x: 484, endPoint y: 51, distance: 5.9
click at [489, 47] on link "Log off" at bounding box center [493, 48] width 62 height 15
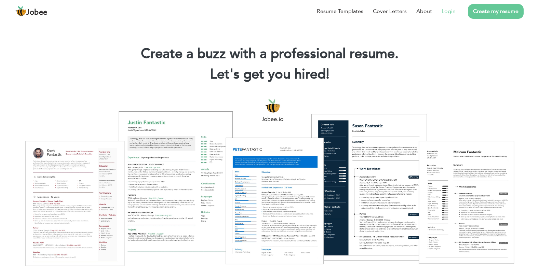
click at [442, 14] on li "Login" at bounding box center [444, 11] width 24 height 18
click at [451, 10] on link "Login" at bounding box center [449, 11] width 14 height 8
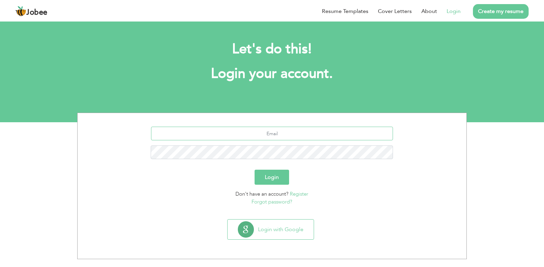
click at [279, 135] on input "text" at bounding box center [272, 134] width 242 height 14
drag, startPoint x: 218, startPoint y: 133, endPoint x: 185, endPoint y: 134, distance: 32.5
click at [184, 134] on input "[EMAIL_ADDRESS][DOMAIN_NAME]" at bounding box center [272, 134] width 242 height 14
click at [330, 175] on div "Login" at bounding box center [272, 177] width 379 height 15
click at [316, 137] on input "[EMAIL_ADDRESS][DOMAIN_NAME]" at bounding box center [272, 134] width 242 height 14
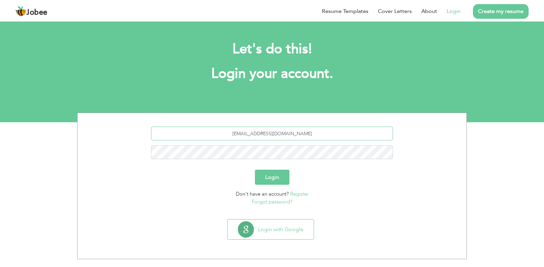
drag, startPoint x: 319, startPoint y: 134, endPoint x: 196, endPoint y: 133, distance: 122.7
click at [196, 133] on input "[EMAIL_ADDRESS][DOMAIN_NAME]" at bounding box center [272, 134] width 242 height 14
drag, startPoint x: 320, startPoint y: 137, endPoint x: 157, endPoint y: 137, distance: 163.0
click at [157, 137] on input "[EMAIL_ADDRESS][DOMAIN_NAME]" at bounding box center [272, 134] width 242 height 14
drag, startPoint x: 324, startPoint y: 130, endPoint x: 196, endPoint y: 137, distance: 128.7
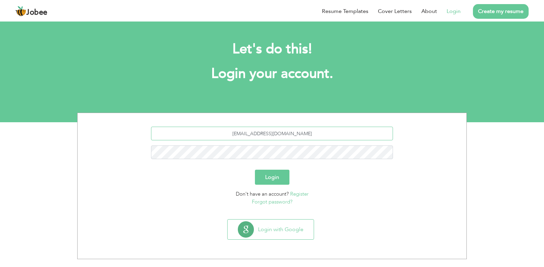
click at [196, 137] on input "[EMAIL_ADDRESS][DOMAIN_NAME]" at bounding box center [272, 134] width 242 height 14
type input "[EMAIL_ADDRESS][DOMAIN_NAME]"
type button "Login"
click at [255, 170] on button "Login" at bounding box center [272, 177] width 35 height 15
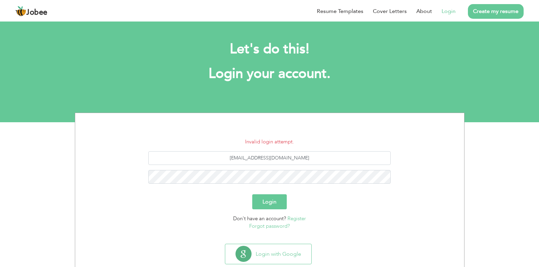
drag, startPoint x: 277, startPoint y: 251, endPoint x: 282, endPoint y: 235, distance: 16.9
click at [277, 251] on button "Login with Google" at bounding box center [268, 254] width 86 height 20
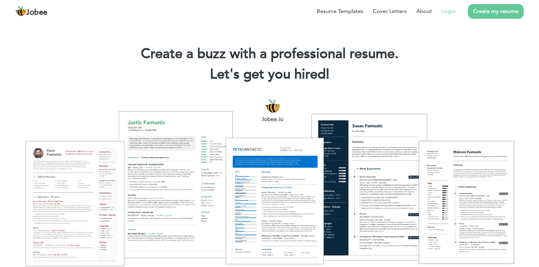
click at [452, 10] on link "Login" at bounding box center [449, 11] width 14 height 8
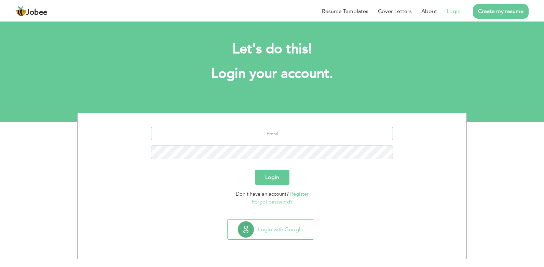
click at [283, 134] on input "text" at bounding box center [272, 134] width 242 height 14
type input "[EMAIL_ADDRESS][DOMAIN_NAME]"
drag, startPoint x: 316, startPoint y: 133, endPoint x: 170, endPoint y: 137, distance: 146.0
click at [159, 128] on input "[EMAIL_ADDRESS][DOMAIN_NAME]" at bounding box center [272, 134] width 242 height 14
drag, startPoint x: 271, startPoint y: 175, endPoint x: 282, endPoint y: 169, distance: 12.0
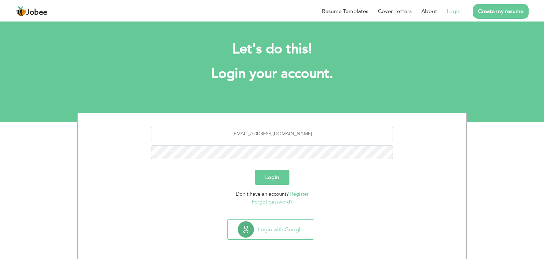
click at [272, 175] on button "Login" at bounding box center [272, 177] width 35 height 15
